Goal: Task Accomplishment & Management: Manage account settings

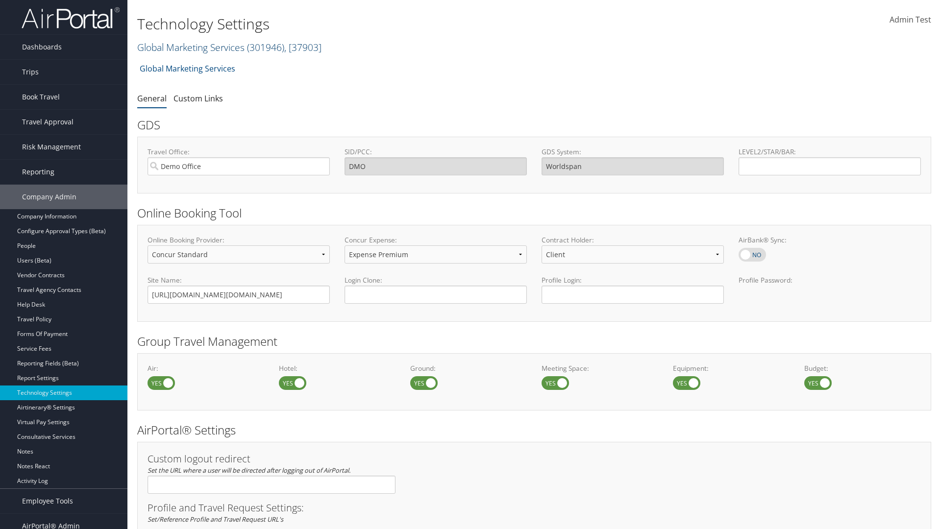
click at [190, 47] on link "Global Marketing Services ( 301946 ) , [ 37903 ]" at bounding box center [229, 47] width 184 height 13
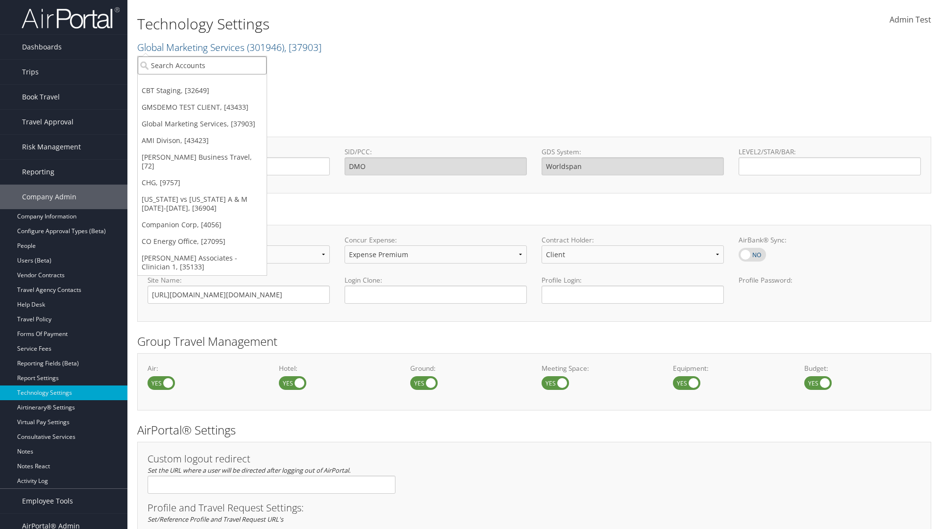
click at [202, 65] on input "search" at bounding box center [202, 65] width 129 height 18
type input "CBTSTG"
click at [202, 83] on div "CBT Staging (CBTSTG), [32649]" at bounding box center [202, 83] width 140 height 9
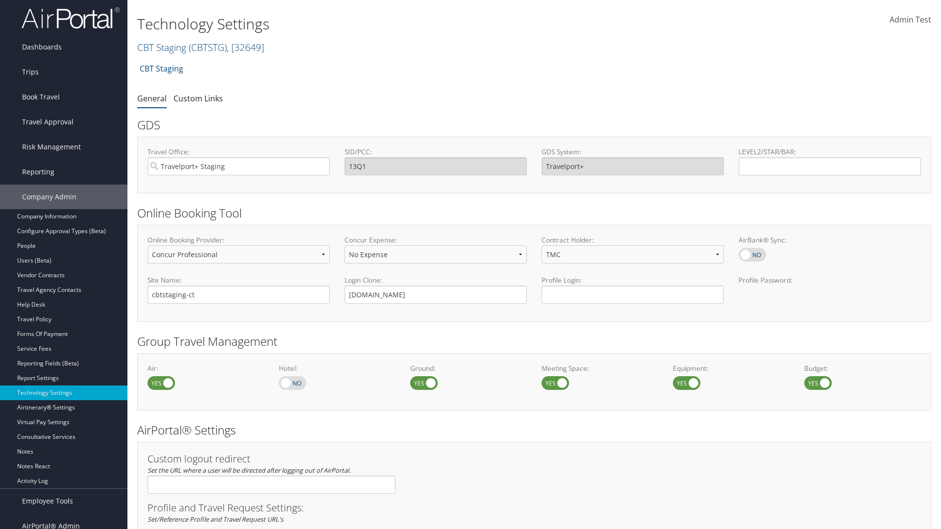
select select "4"
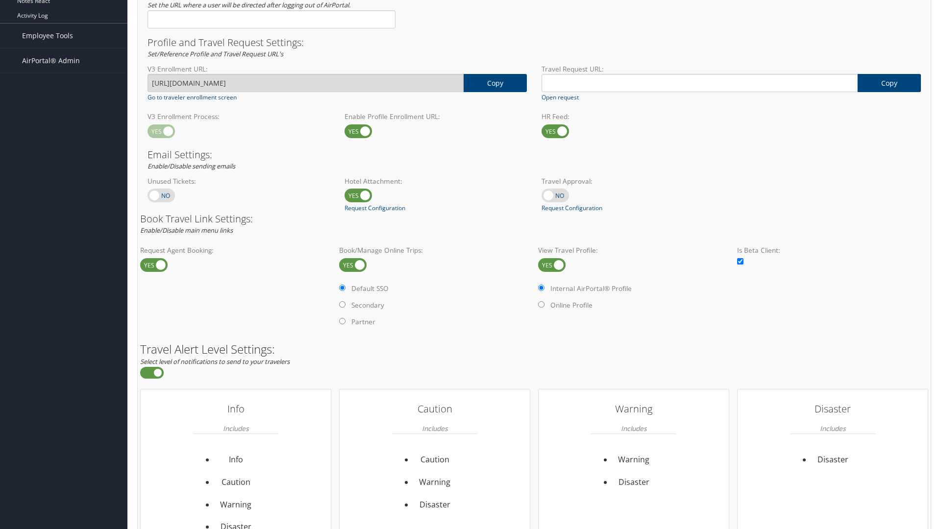
click at [552, 265] on label at bounding box center [551, 265] width 27 height 14
click at [549, 265] on input "checkbox" at bounding box center [546, 266] width 6 height 6
click at [552, 265] on label at bounding box center [551, 265] width 27 height 14
click at [549, 265] on input "checkbox" at bounding box center [546, 266] width 6 height 6
checkbox input "true"
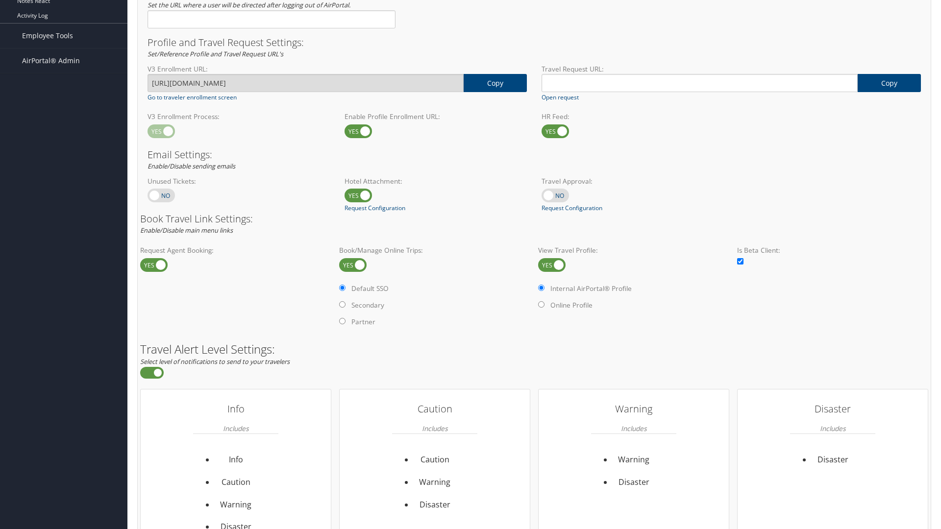
click at [572, 305] on label "Online Profile" at bounding box center [571, 305] width 42 height 10
click at [544, 305] on input "Online Profile" at bounding box center [541, 304] width 6 height 6
radio input "true"
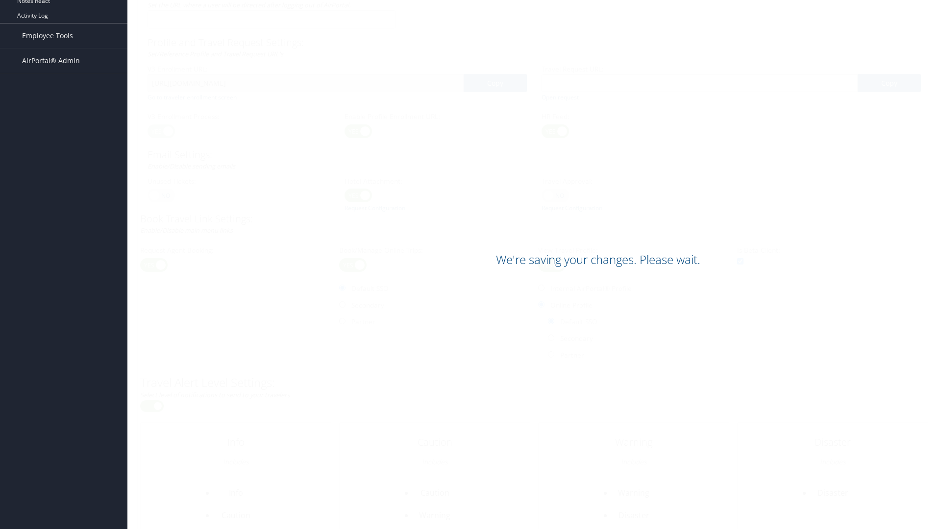
scroll to position [600, 0]
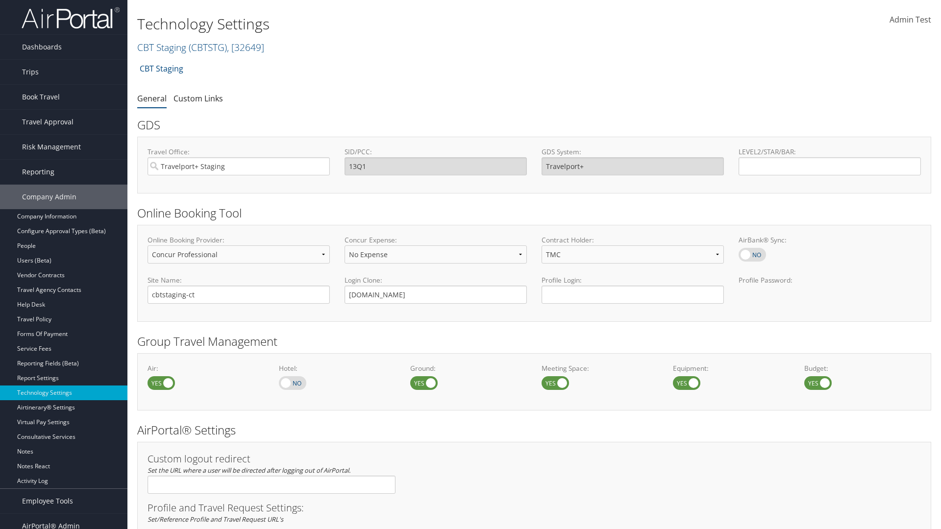
select select "4"
